Goal: Task Accomplishment & Management: Use online tool/utility

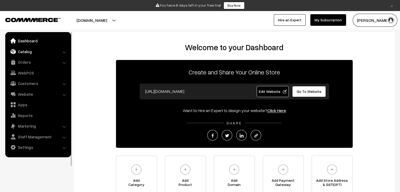
click at [35, 52] on link "Catalog" at bounding box center [38, 51] width 63 height 9
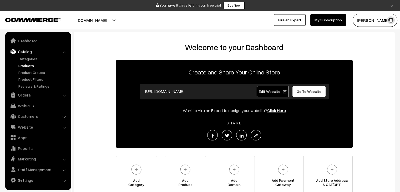
click at [28, 65] on link "Products" at bounding box center [43, 66] width 52 height 6
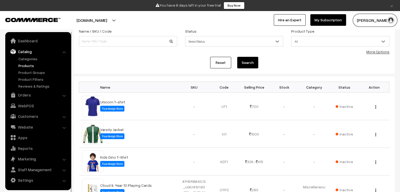
scroll to position [26, 0]
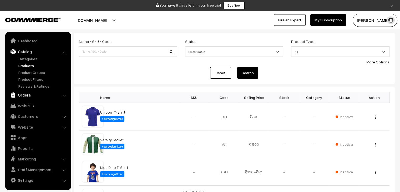
click at [25, 94] on link "Orders" at bounding box center [38, 94] width 63 height 9
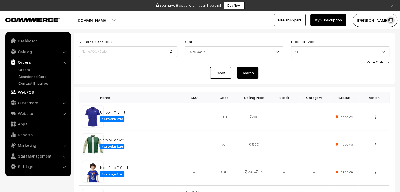
click at [25, 94] on link "WebPOS" at bounding box center [38, 91] width 63 height 9
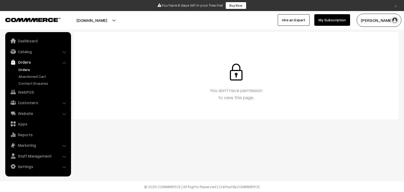
click at [28, 70] on link "Orders" at bounding box center [43, 70] width 52 height 6
